Goal: Task Accomplishment & Management: Manage account settings

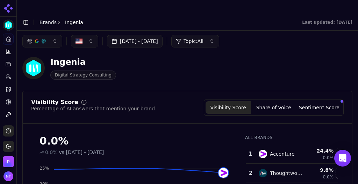
scroll to position [3, 0]
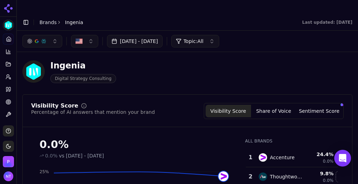
click at [274, 105] on button "Share of Voice" at bounding box center [273, 111] width 45 height 13
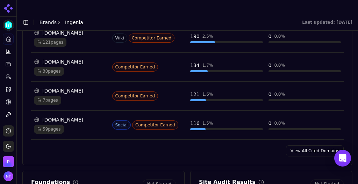
scroll to position [851, 0]
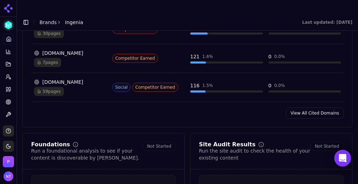
click at [306, 108] on link "View All Cited Domains" at bounding box center [315, 113] width 58 height 11
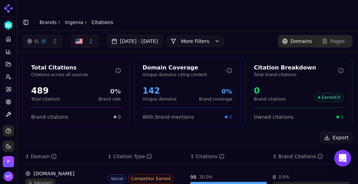
click at [205, 36] on button "More Filters" at bounding box center [195, 41] width 57 height 11
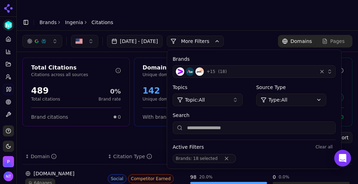
click at [227, 69] on span "( 18 )" at bounding box center [222, 72] width 9 height 6
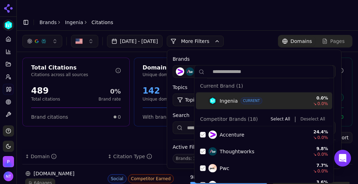
click at [303, 117] on button "Deselect All" at bounding box center [313, 119] width 30 height 8
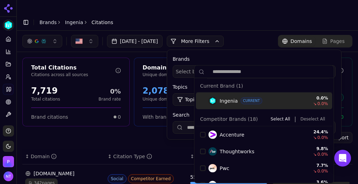
click at [242, 56] on label "Brands" at bounding box center [254, 59] width 163 height 7
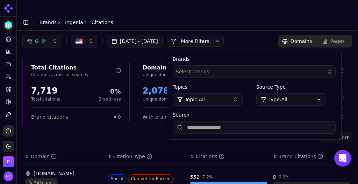
click at [219, 121] on input "Search" at bounding box center [254, 127] width 163 height 13
type input "*******"
click at [181, 14] on header "Toggle Sidebar Brands Ingenia Citations" at bounding box center [188, 22] width 342 height 17
click at [69, 19] on link "Ingenia" at bounding box center [74, 22] width 18 height 7
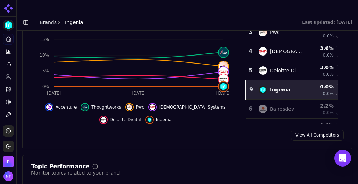
scroll to position [169, 0]
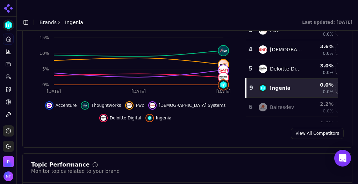
click at [319, 128] on link "View All Competitors" at bounding box center [317, 133] width 53 height 11
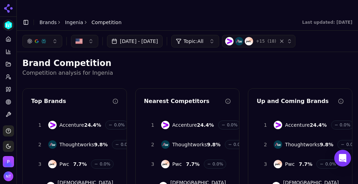
click at [73, 19] on link "Ingenia" at bounding box center [74, 22] width 18 height 7
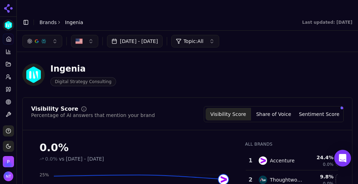
click at [265, 108] on button "Share of Voice" at bounding box center [273, 114] width 45 height 13
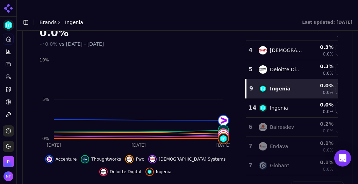
scroll to position [56, 0]
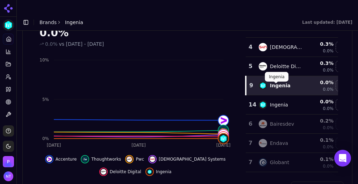
click at [278, 96] on td "Ingenia" at bounding box center [281, 105] width 52 height 19
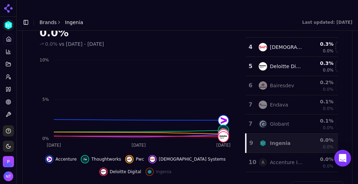
scroll to position [0, 0]
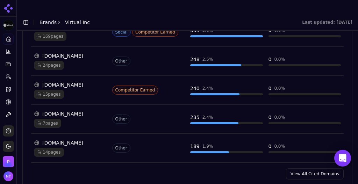
scroll to position [796, 0]
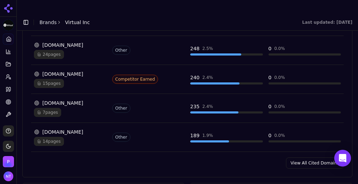
click at [311, 158] on link "View All Cited Domains" at bounding box center [315, 163] width 58 height 11
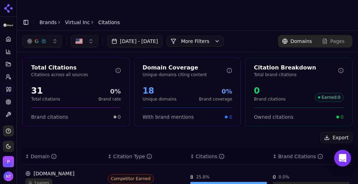
click at [205, 35] on div "Aug 12, 2025 - Sep 11, 2025 More More Filters" at bounding box center [123, 41] width 202 height 13
click at [204, 36] on button "More Filters" at bounding box center [195, 41] width 57 height 11
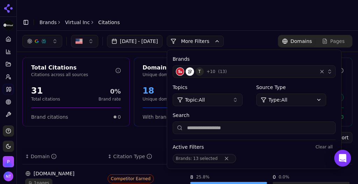
click at [263, 65] on button "T + 10 ( 13 )" at bounding box center [254, 71] width 163 height 13
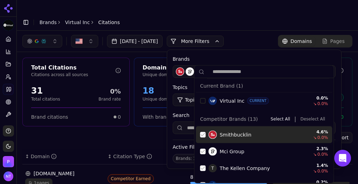
click at [307, 116] on button "Deselect All" at bounding box center [313, 119] width 30 height 8
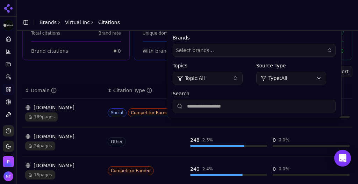
scroll to position [68, 0]
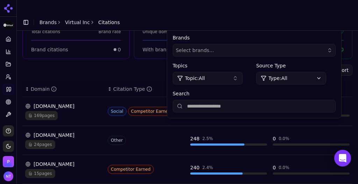
click at [230, 100] on input "Search" at bounding box center [254, 106] width 163 height 13
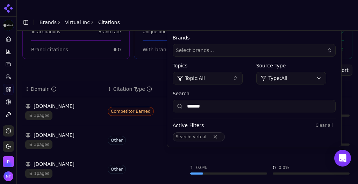
scroll to position [0, 0]
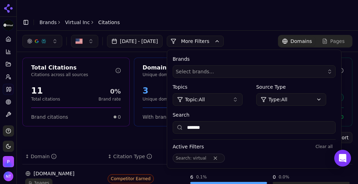
type input "*******"
click at [224, 36] on button "More Filters" at bounding box center [195, 41] width 57 height 11
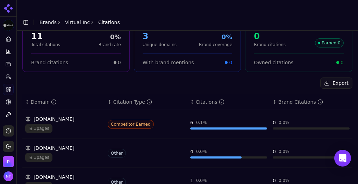
scroll to position [57, 0]
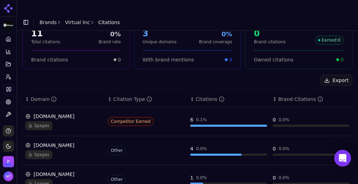
click at [68, 113] on div "virtualinc.com 3 pages" at bounding box center [63, 121] width 77 height 17
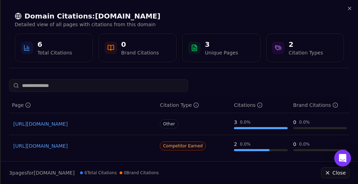
click at [132, 146] on link "https://virtualinc.com/services" at bounding box center [83, 146] width 140 height 7
click at [185, 144] on span "Competitor Earned" at bounding box center [183, 146] width 46 height 9
click at [349, 10] on icon "button" at bounding box center [350, 9] width 6 height 6
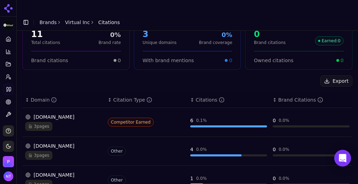
scroll to position [0, 0]
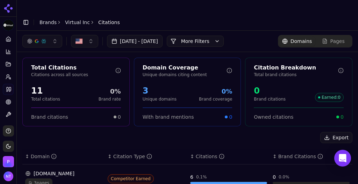
click at [66, 19] on link "Virtual Inc" at bounding box center [77, 22] width 25 height 7
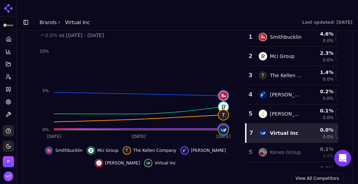
click at [202, 44] on icon "Sep 8 Sep 9 Sep 10 0% 5% 10% T" at bounding box center [134, 93] width 206 height 98
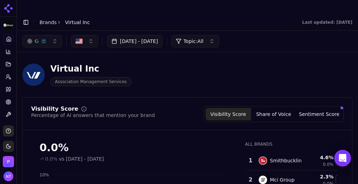
click at [279, 66] on div "Virtual Inc Association Management Services" at bounding box center [179, 74] width 314 height 23
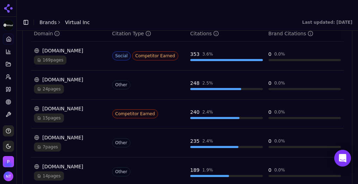
scroll to position [782, 0]
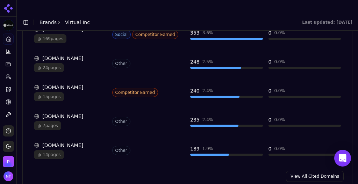
click at [314, 171] on link "View All Cited Domains" at bounding box center [315, 176] width 58 height 11
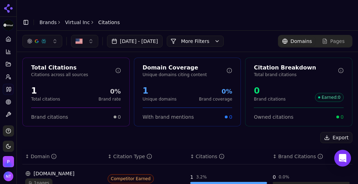
scroll to position [3, 0]
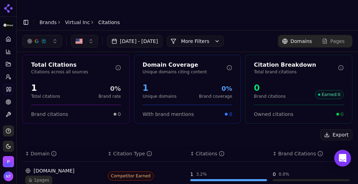
click at [224, 36] on button "More Filters" at bounding box center [195, 41] width 57 height 11
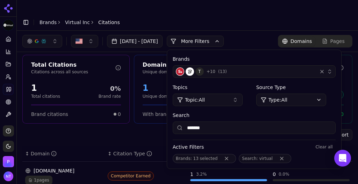
click at [288, 156] on button "Remove Search filter" at bounding box center [282, 159] width 13 height 6
click at [233, 156] on button "Remove Brands filter" at bounding box center [226, 159] width 13 height 6
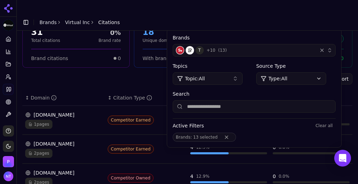
scroll to position [64, 0]
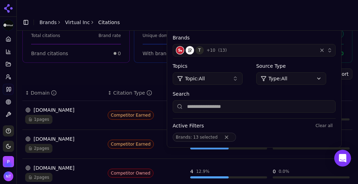
click at [233, 135] on button "Remove Brands filter" at bounding box center [226, 138] width 13 height 6
click at [275, 46] on div "T + 10 ( 13 )" at bounding box center [245, 50] width 139 height 8
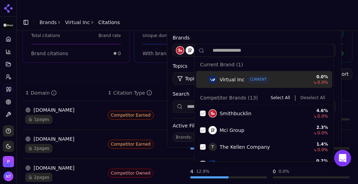
click at [312, 95] on button "Deselect All" at bounding box center [313, 98] width 30 height 8
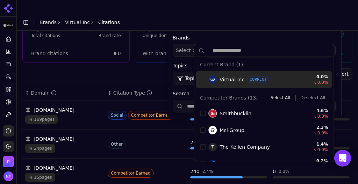
click at [300, 14] on header "Toggle Sidebar Brands Virtual Inc Citations" at bounding box center [188, 22] width 342 height 17
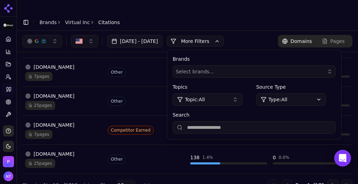
scroll to position [0, 0]
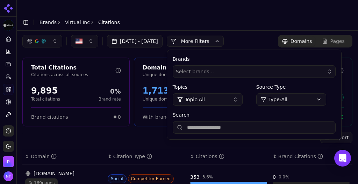
click at [224, 36] on button "More Filters" at bounding box center [195, 41] width 57 height 11
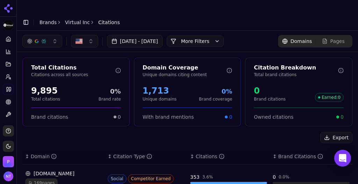
click at [57, 20] on icon "breadcrumb" at bounding box center [59, 22] width 5 height 5
click at [47, 20] on link "Brands" at bounding box center [48, 23] width 17 height 6
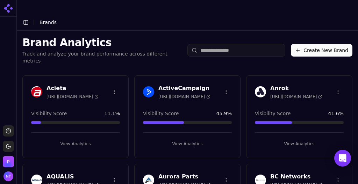
click at [255, 31] on div "Brand Analytics Track and analyze your brand performance across different metri…" at bounding box center [188, 50] width 342 height 39
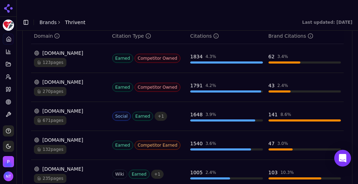
scroll to position [760, 0]
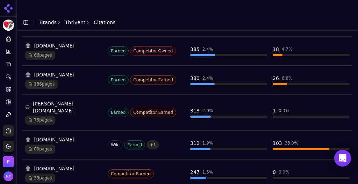
scroll to position [277, 0]
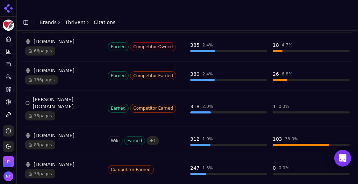
click at [62, 132] on div "[DOMAIN_NAME]" at bounding box center [63, 135] width 77 height 7
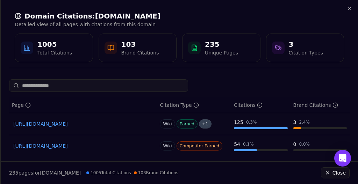
click at [125, 86] on input at bounding box center [98, 85] width 179 height 13
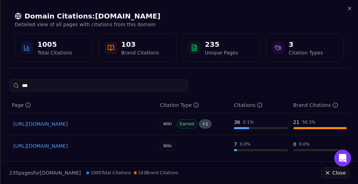
type input "****"
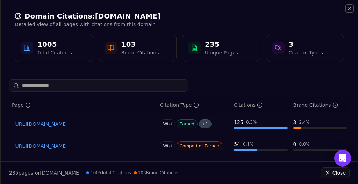
click at [351, 8] on icon "button" at bounding box center [350, 9] width 6 height 6
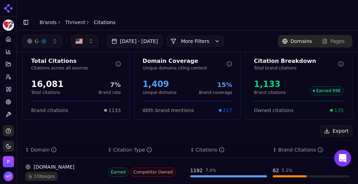
scroll to position [0, 0]
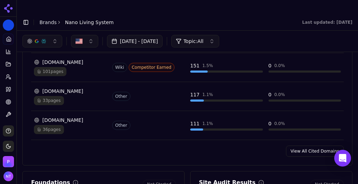
scroll to position [768, 0]
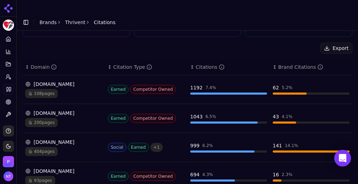
scroll to position [93, 0]
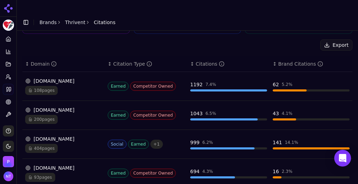
click at [70, 86] on div "108 pages" at bounding box center [63, 90] width 77 height 9
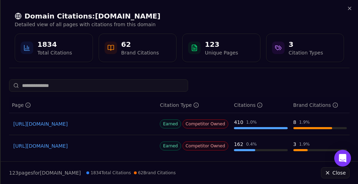
click at [118, 125] on link "https://nerdwallet.com/best/investing/financial-advisors" at bounding box center [83, 124] width 140 height 7
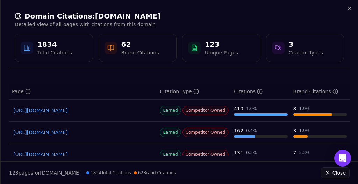
scroll to position [0, 0]
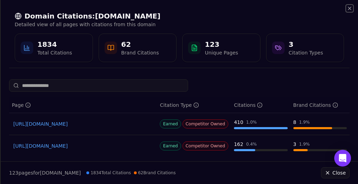
click at [351, 6] on icon "button" at bounding box center [350, 9] width 6 height 6
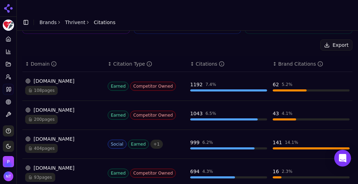
click at [62, 78] on div "nerdwallet.com" at bounding box center [63, 81] width 77 height 7
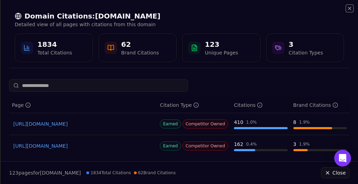
click at [350, 10] on icon "button" at bounding box center [350, 9] width 6 height 6
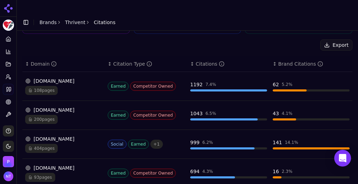
click at [75, 19] on link "Thrivent" at bounding box center [75, 22] width 20 height 7
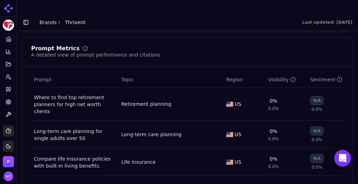
scroll to position [481, 0]
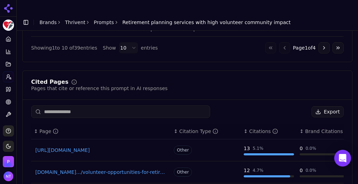
scroll to position [500, 0]
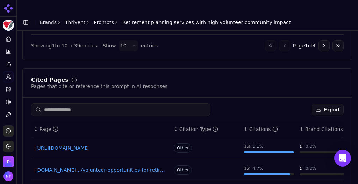
click at [103, 104] on input at bounding box center [120, 110] width 179 height 13
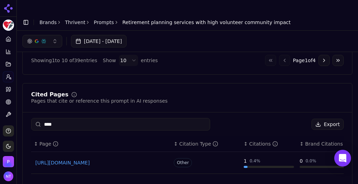
scroll to position [485, 0]
type input "****"
click at [101, 19] on link "Prompts" at bounding box center [104, 22] width 20 height 7
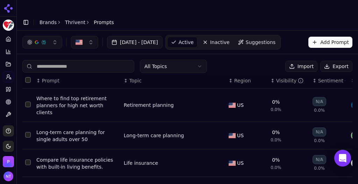
click at [57, 60] on input at bounding box center [78, 66] width 112 height 13
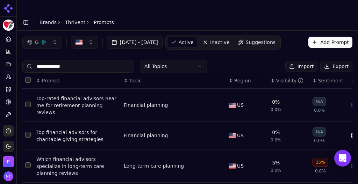
type input "**********"
click at [283, 77] on div "Visibility" at bounding box center [290, 80] width 28 height 7
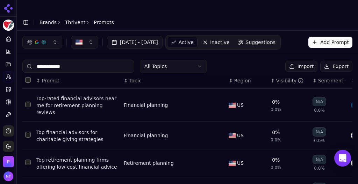
click at [283, 77] on div "Visibility" at bounding box center [290, 80] width 28 height 7
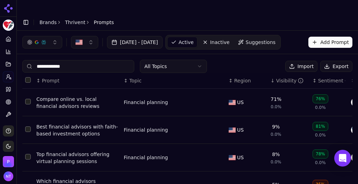
click at [95, 96] on div "Compare online vs. local financial advisors reviews" at bounding box center [77, 103] width 82 height 14
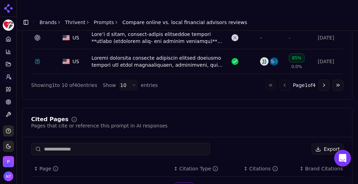
scroll to position [479, 0]
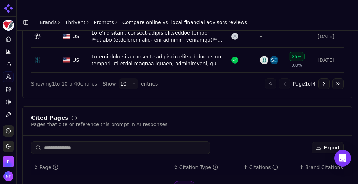
click at [98, 142] on input at bounding box center [120, 148] width 179 height 13
type input "****"
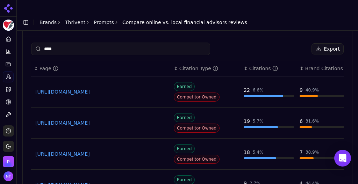
scroll to position [567, 0]
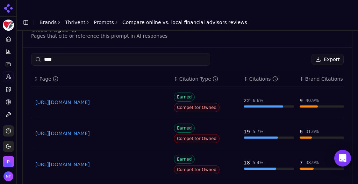
click at [61, 53] on input "****" at bounding box center [120, 59] width 179 height 13
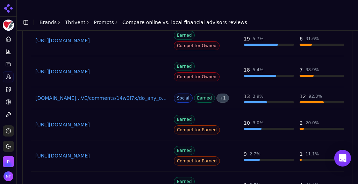
scroll to position [691, 0]
click at [119, 176] on html "Thrivent Platform Home Competition Topics Prompts Citations Optimize Toolbox Su…" at bounding box center [179, 99] width 358 height 198
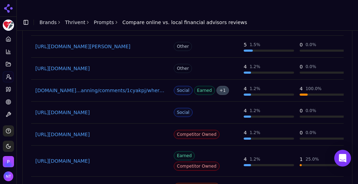
scroll to position [1162, 0]
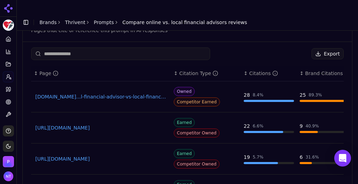
scroll to position [579, 0]
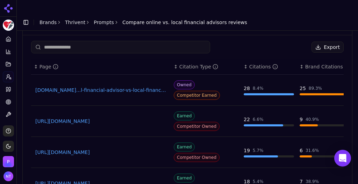
click at [76, 19] on link "Thrivent" at bounding box center [75, 22] width 20 height 7
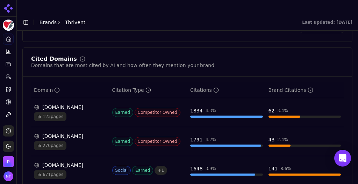
scroll to position [706, 0]
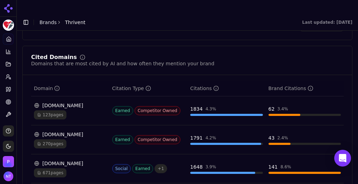
click at [124, 106] on span "Earned" at bounding box center [122, 110] width 21 height 9
click at [117, 106] on span "Earned" at bounding box center [122, 110] width 21 height 9
click at [220, 55] on div "Cited Domains Domains that are most cited by AI and how often they mention your…" at bounding box center [187, 61] width 313 height 13
click at [345, 161] on icon "Open Intercom Messenger" at bounding box center [342, 158] width 9 height 9
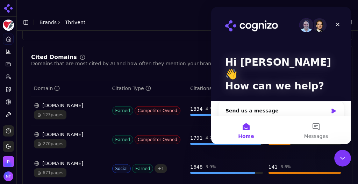
scroll to position [0, 0]
click at [317, 132] on button "Messages" at bounding box center [316, 131] width 70 height 28
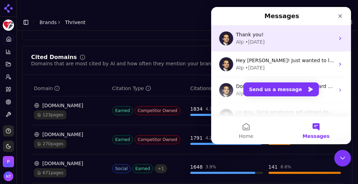
click at [286, 39] on div "Alp • 2w ago" at bounding box center [285, 41] width 99 height 7
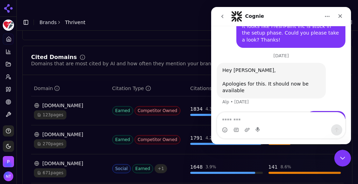
scroll to position [448, 0]
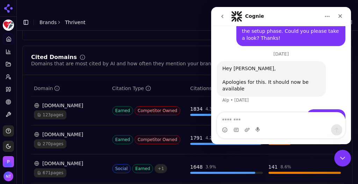
click at [224, 13] on button "go back" at bounding box center [222, 16] width 13 height 13
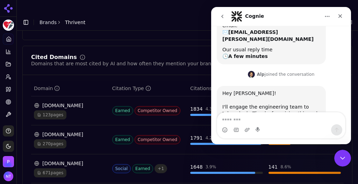
scroll to position [9, 0]
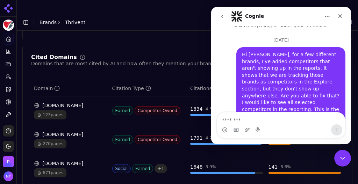
click at [220, 15] on icon "go back" at bounding box center [223, 17] width 6 height 6
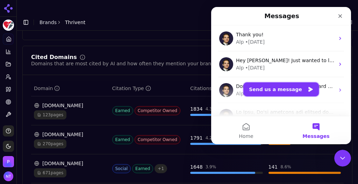
click at [276, 93] on button "Send us a message" at bounding box center [282, 90] width 76 height 14
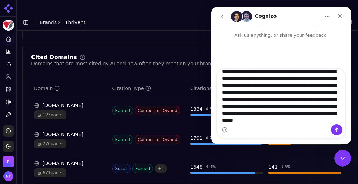
scroll to position [19, 0]
type textarea "**********"
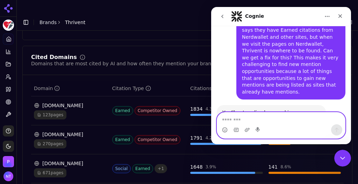
scroll to position [84, 0]
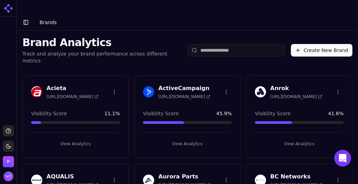
click at [274, 31] on div "Brand Analytics Track and analyze your brand performance across different metri…" at bounding box center [188, 50] width 342 height 39
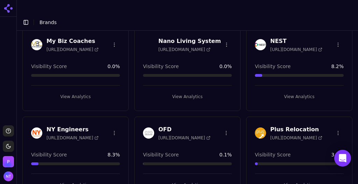
click at [290, 180] on button "View Analytics" at bounding box center [299, 185] width 89 height 11
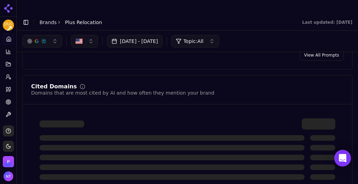
scroll to position [703, 0]
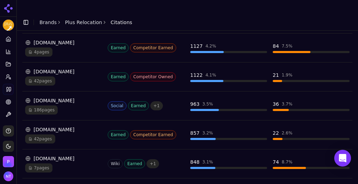
scroll to position [277, 0]
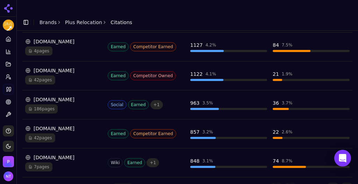
click at [54, 154] on div "[DOMAIN_NAME]" at bounding box center [63, 157] width 77 height 7
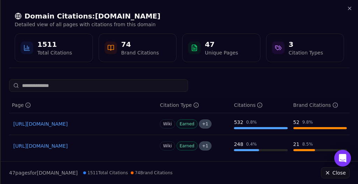
click at [121, 90] on input at bounding box center [98, 85] width 179 height 13
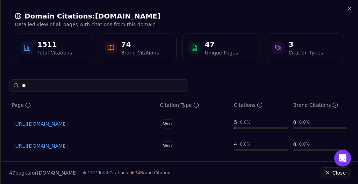
type input "*"
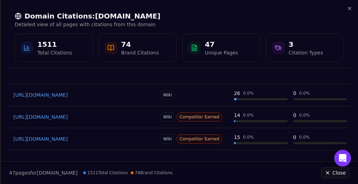
scroll to position [0, 0]
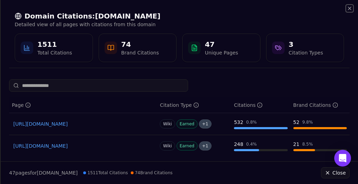
click at [350, 8] on icon "button" at bounding box center [350, 8] width 3 height 3
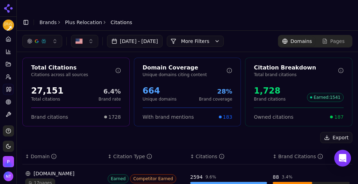
click at [72, 19] on link "Plus Relocation" at bounding box center [83, 22] width 37 height 7
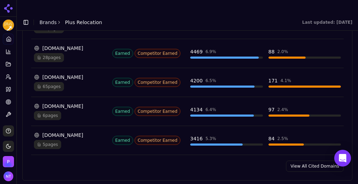
scroll to position [822, 0]
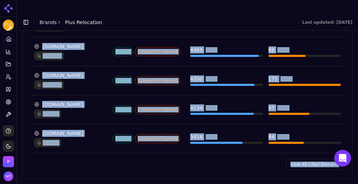
drag, startPoint x: 354, startPoint y: 112, endPoint x: 357, endPoint y: 98, distance: 14.9
click at [357, 98] on div "Aug 12, 2025 - Sep 11, 2025 Topic: All Plus Relocation Employee Relocation Serv…" at bounding box center [188, 112] width 342 height 163
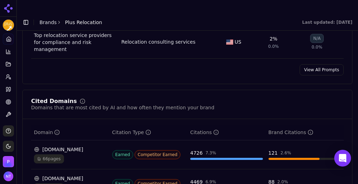
scroll to position [703, 0]
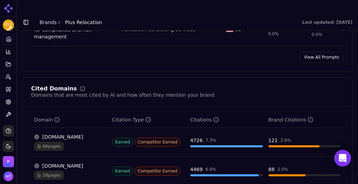
drag, startPoint x: 145, startPoint y: 110, endPoint x: 98, endPoint y: 93, distance: 49.9
click at [251, 86] on div "Cited Domains Domains that are most cited by AI and how often they mention your…" at bounding box center [187, 92] width 313 height 13
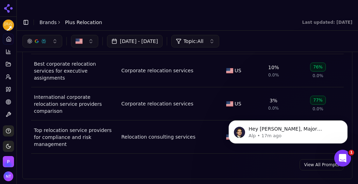
scroll to position [0, 0]
click at [47, 20] on link "Brands" at bounding box center [48, 23] width 17 height 6
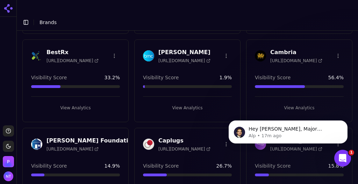
scroll to position [203, 0]
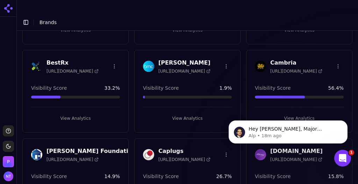
click at [335, 46] on html "Support Toggle theme Perrill Toggle Sidebar Brands Brand Analytics Track and an…" at bounding box center [179, 99] width 358 height 198
click at [320, 71] on div "Delete Brand" at bounding box center [317, 69] width 41 height 11
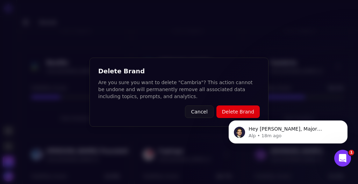
click at [236, 113] on body "Hey Nate, Major apologies for the problems here as we are working with AI provi…" at bounding box center [288, 136] width 134 height 54
click at [345, 122] on icon "Dismiss notification" at bounding box center [346, 123] width 4 height 4
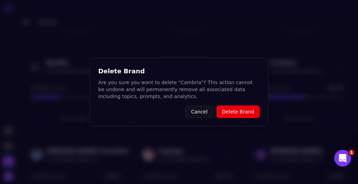
click at [245, 111] on button "Delete Brand" at bounding box center [238, 112] width 43 height 13
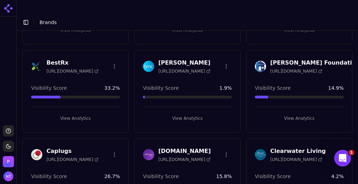
click at [223, 132] on html "Support Toggle theme Perrill Toggle Sidebar Brands Brand Analytics Track and an…" at bounding box center [179, 99] width 358 height 198
click at [208, 157] on div "Delete Brand" at bounding box center [207, 157] width 41 height 11
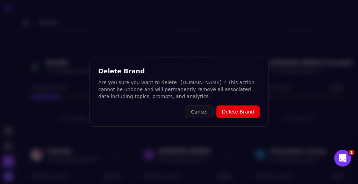
click at [234, 114] on button "Delete Brand" at bounding box center [238, 112] width 43 height 13
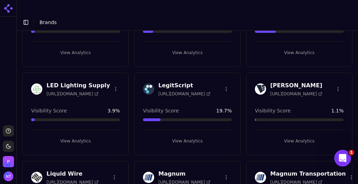
scroll to position [1246, 0]
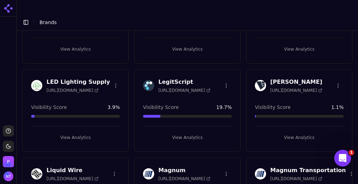
click at [224, 57] on html "Support Toggle theme Perrill Toggle Sidebar Brands Brand Analytics Track and an…" at bounding box center [179, 99] width 358 height 198
click at [204, 83] on div "Delete Brand" at bounding box center [207, 83] width 41 height 11
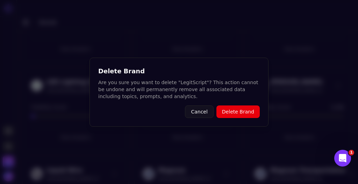
click at [235, 114] on button "Delete Brand" at bounding box center [238, 112] width 43 height 13
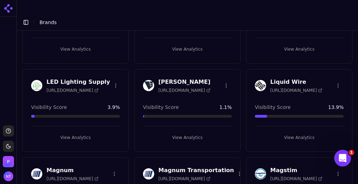
click at [223, 146] on html "Support Toggle theme Perrill Toggle Sidebar Brands Brand Analytics Track and an…" at bounding box center [179, 99] width 358 height 198
click at [211, 170] on div "Delete Brand" at bounding box center [207, 171] width 41 height 11
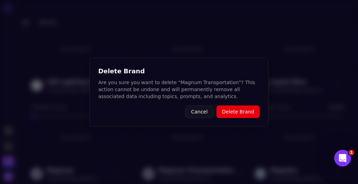
click at [240, 112] on button "Delete Brand" at bounding box center [238, 112] width 43 height 13
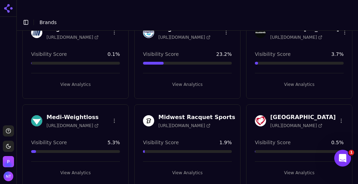
scroll to position [1364, 0]
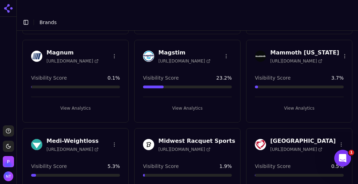
click at [340, 115] on html "Support Toggle theme Perrill Toggle Sidebar Brands Brand Analytics Track and an…" at bounding box center [179, 99] width 358 height 198
click at [325, 141] on div "Delete Brand" at bounding box center [325, 141] width 41 height 11
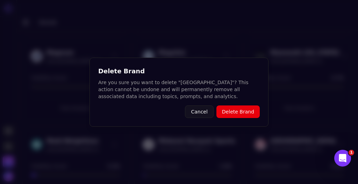
click at [239, 111] on button "Delete Brand" at bounding box center [238, 112] width 43 height 13
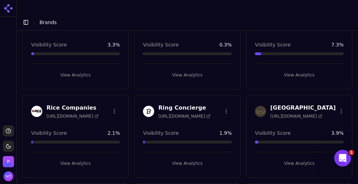
scroll to position [1757, 0]
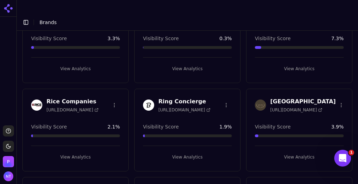
click at [219, 73] on html "Support Toggle theme Perrill Toggle Sidebar Brands Brand Analytics Track and an…" at bounding box center [179, 99] width 358 height 198
click at [215, 99] on div "Delete Brand" at bounding box center [207, 99] width 41 height 11
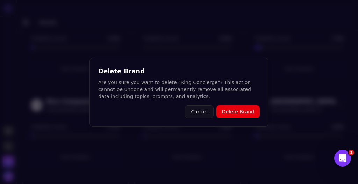
click at [244, 113] on button "Delete Brand" at bounding box center [238, 112] width 43 height 13
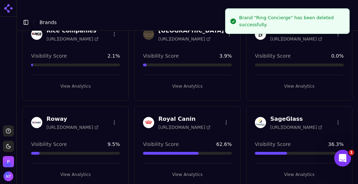
scroll to position [1858, 0]
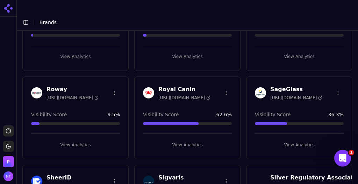
click at [224, 61] on html "Support Toggle theme Perrill Toggle Sidebar Brands Brand Analytics Track and an…" at bounding box center [179, 99] width 358 height 198
click at [208, 86] on div "Delete Brand" at bounding box center [207, 86] width 41 height 11
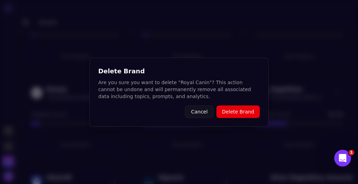
click at [237, 110] on button "Delete Brand" at bounding box center [238, 112] width 43 height 13
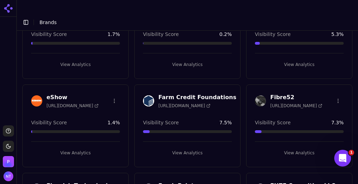
scroll to position [15, 0]
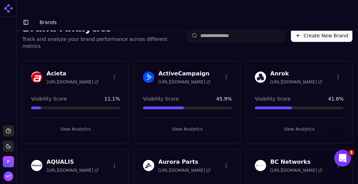
click at [299, 124] on button "View Analytics" at bounding box center [299, 129] width 89 height 11
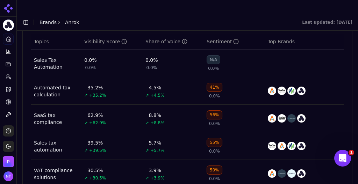
scroll to position [329, 0]
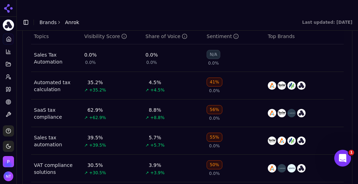
click at [328, 137] on div "Data table" at bounding box center [304, 141] width 73 height 8
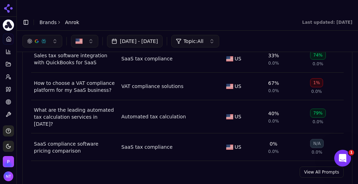
scroll to position [553, 0]
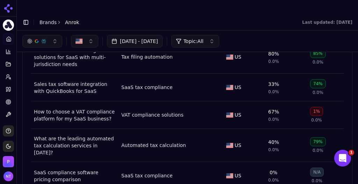
click at [79, 108] on div "How to choose a VAT compliance platform for my SaaS business?" at bounding box center [75, 115] width 82 height 14
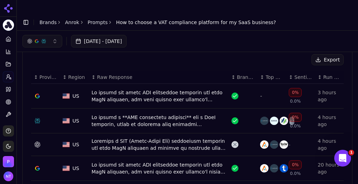
scroll to position [195, 0]
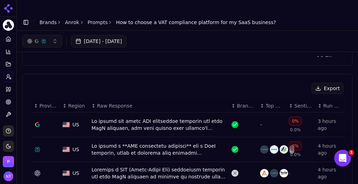
click at [152, 118] on div "Data table" at bounding box center [159, 125] width 134 height 14
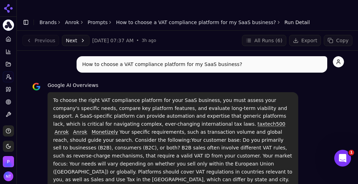
click at [285, 81] on div "Google AI Overviews" at bounding box center [173, 85] width 251 height 8
click at [47, 20] on link "Brands" at bounding box center [48, 23] width 17 height 6
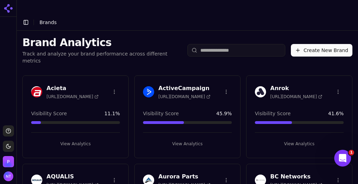
click at [300, 139] on button "View Analytics" at bounding box center [299, 144] width 89 height 11
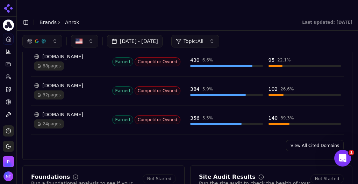
scroll to position [833, 0]
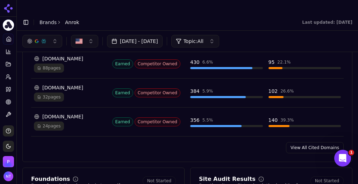
click at [311, 142] on link "View All Cited Domains" at bounding box center [315, 147] width 58 height 11
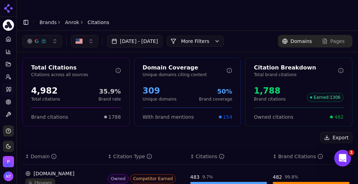
click at [217, 36] on button "More Filters" at bounding box center [195, 41] width 57 height 11
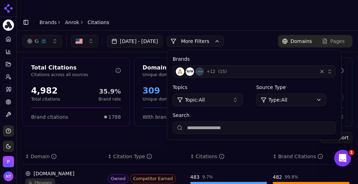
click at [249, 68] on div "+ 12 ( 15 )" at bounding box center [245, 72] width 139 height 8
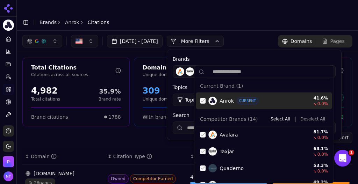
click at [203, 102] on div "Suggestions" at bounding box center [203, 101] width 6 height 6
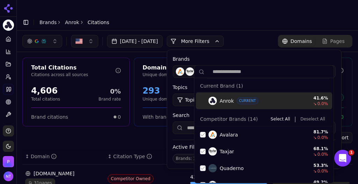
click at [308, 121] on button "Deselect All" at bounding box center [313, 119] width 30 height 8
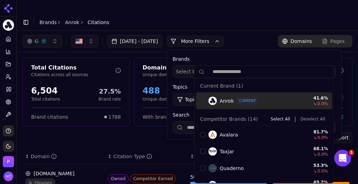
click at [253, 31] on div "Aug 12, 2025 - Sep 11, 2025 More More Filters Brands Select brands... Topics To…" at bounding box center [188, 41] width 342 height 21
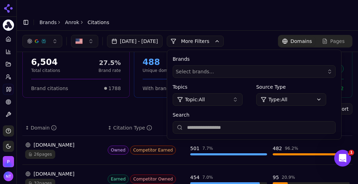
scroll to position [28, 0]
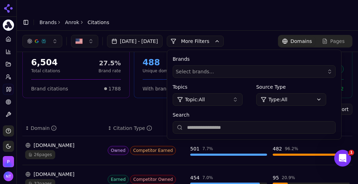
click at [252, 14] on header "Toggle Sidebar Brands Anrok Citations" at bounding box center [188, 22] width 342 height 17
click at [224, 36] on button "More Filters" at bounding box center [195, 41] width 57 height 11
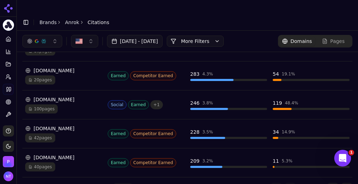
scroll to position [0, 0]
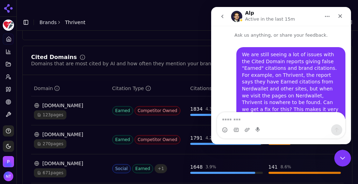
scroll to position [162, 0]
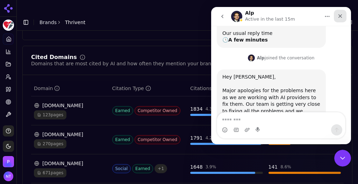
click at [341, 17] on icon "Close" at bounding box center [341, 16] width 6 height 6
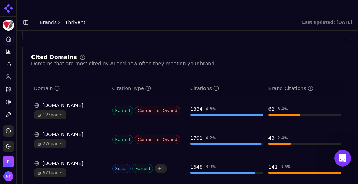
click at [48, 20] on link "Brands" at bounding box center [48, 23] width 17 height 6
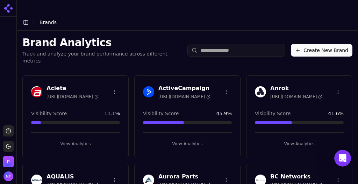
click at [318, 44] on button "Create New Brand" at bounding box center [322, 50] width 62 height 13
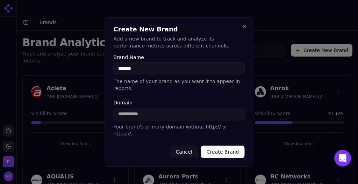
type input "*******"
type input "**********"
click at [245, 29] on button "Close" at bounding box center [245, 26] width 6 height 6
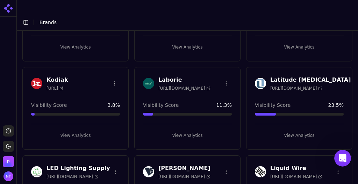
scroll to position [1162, 0]
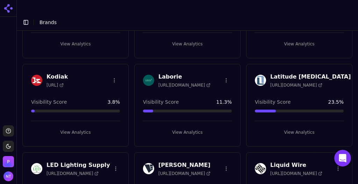
click at [192, 127] on button "View Analytics" at bounding box center [187, 132] width 89 height 11
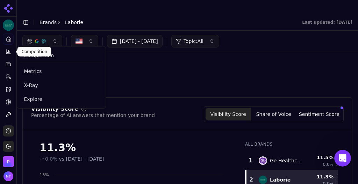
click at [7, 50] on icon at bounding box center [9, 52] width 6 height 6
click at [31, 98] on span "Explore" at bounding box center [61, 99] width 75 height 7
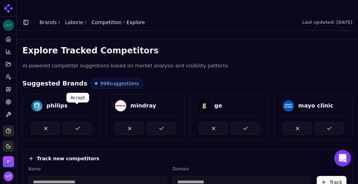
click at [80, 122] on button at bounding box center [77, 128] width 29 height 13
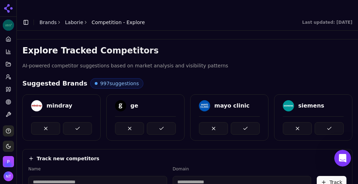
click at [80, 122] on button at bounding box center [77, 128] width 29 height 13
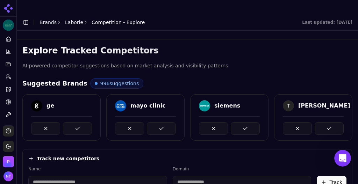
click at [80, 122] on button at bounding box center [77, 128] width 29 height 13
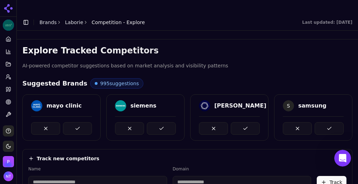
click at [80, 122] on button at bounding box center [77, 128] width 29 height 13
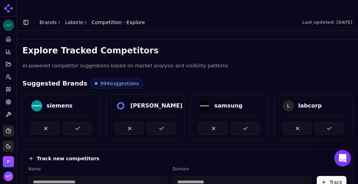
click at [80, 122] on button at bounding box center [77, 128] width 29 height 13
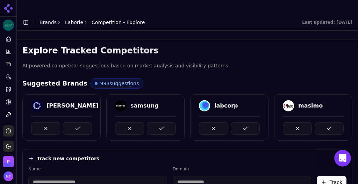
click at [80, 122] on button at bounding box center [77, 128] width 29 height 13
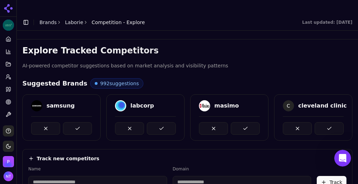
click at [80, 122] on button at bounding box center [77, 128] width 29 height 13
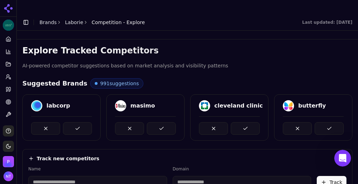
click at [80, 122] on button at bounding box center [77, 128] width 29 height 13
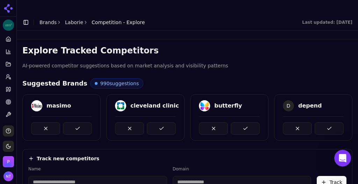
click at [80, 122] on button at bounding box center [77, 128] width 29 height 13
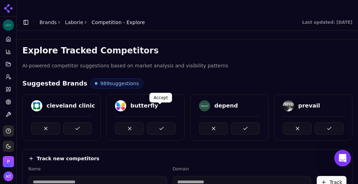
click at [166, 122] on button at bounding box center [161, 128] width 29 height 13
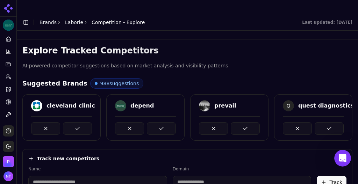
click at [166, 122] on button at bounding box center [161, 128] width 29 height 13
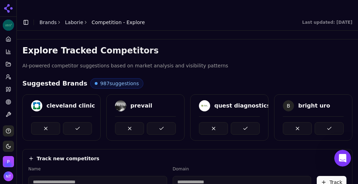
click at [166, 122] on button at bounding box center [161, 128] width 29 height 13
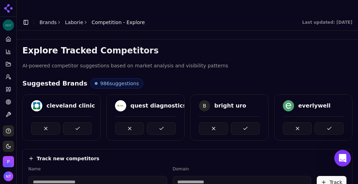
click at [166, 122] on button at bounding box center [161, 128] width 29 height 13
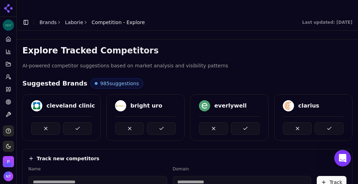
click at [73, 19] on link "Laborie" at bounding box center [74, 22] width 18 height 7
